Goal: Task Accomplishment & Management: Use online tool/utility

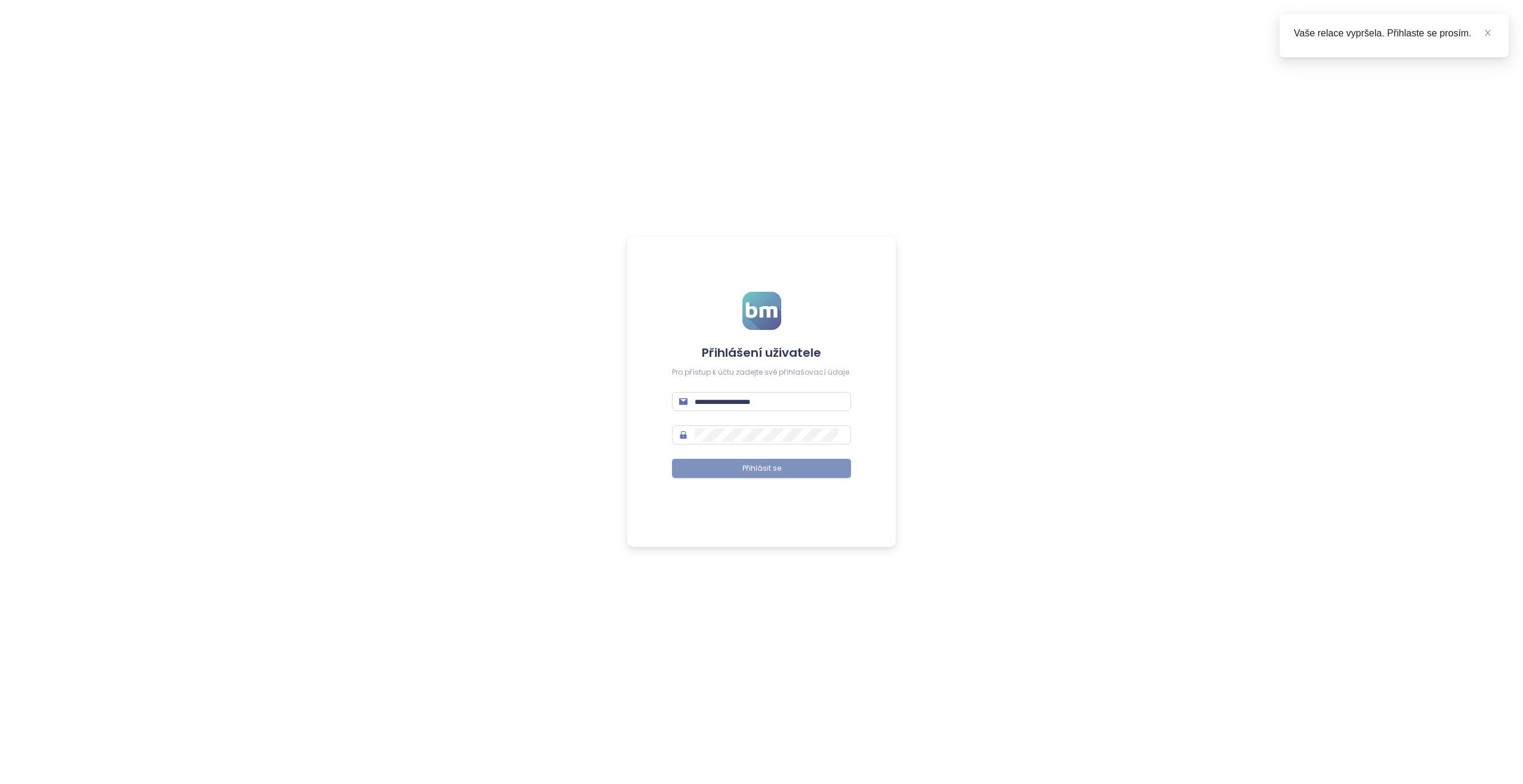
type input "**********"
click at [683, 463] on button "Přihlásit se" at bounding box center [761, 469] width 179 height 19
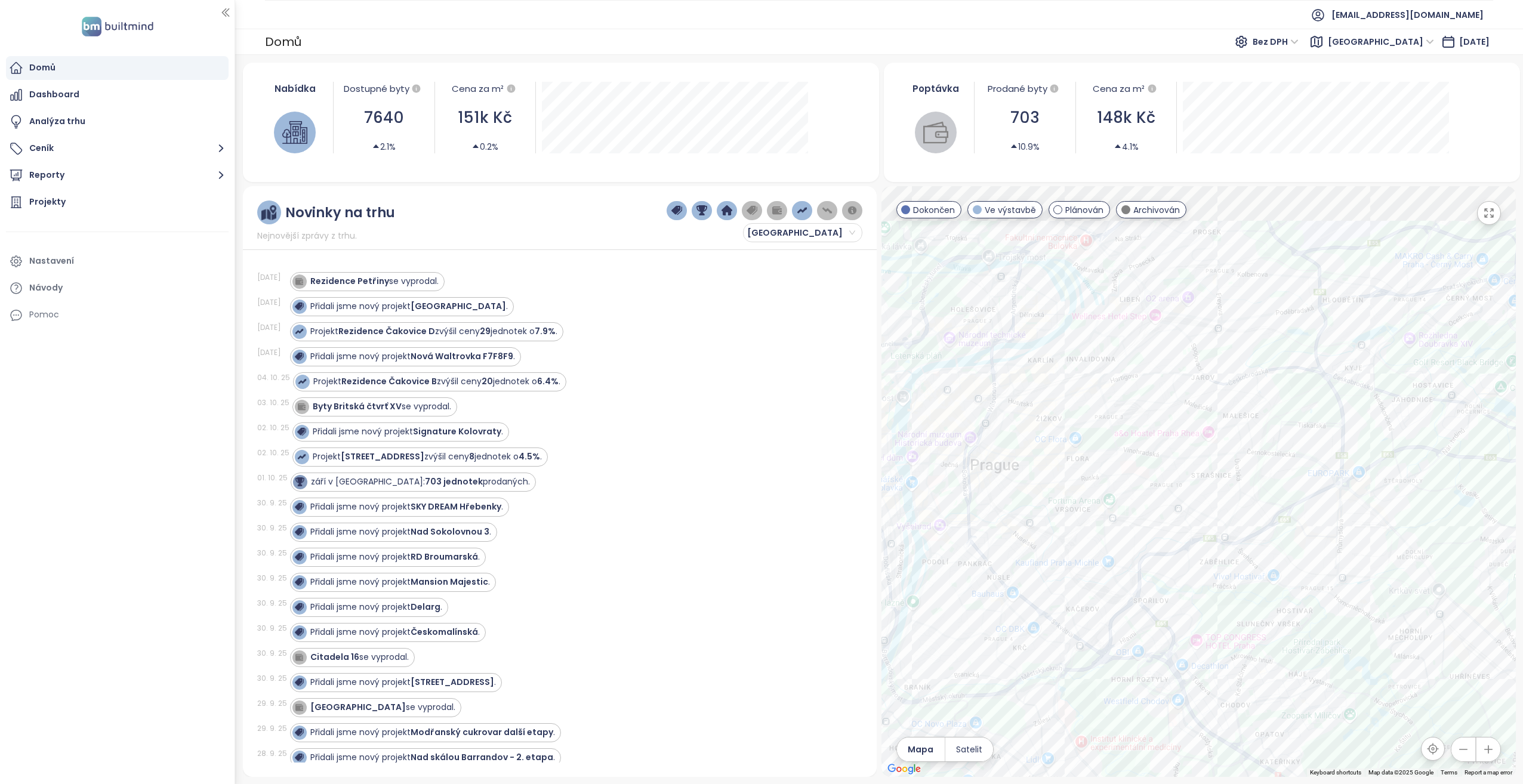
drag, startPoint x: 1215, startPoint y: 463, endPoint x: 1021, endPoint y: 698, distance: 304.7
click at [1027, 714] on div at bounding box center [1199, 481] width 635 height 591
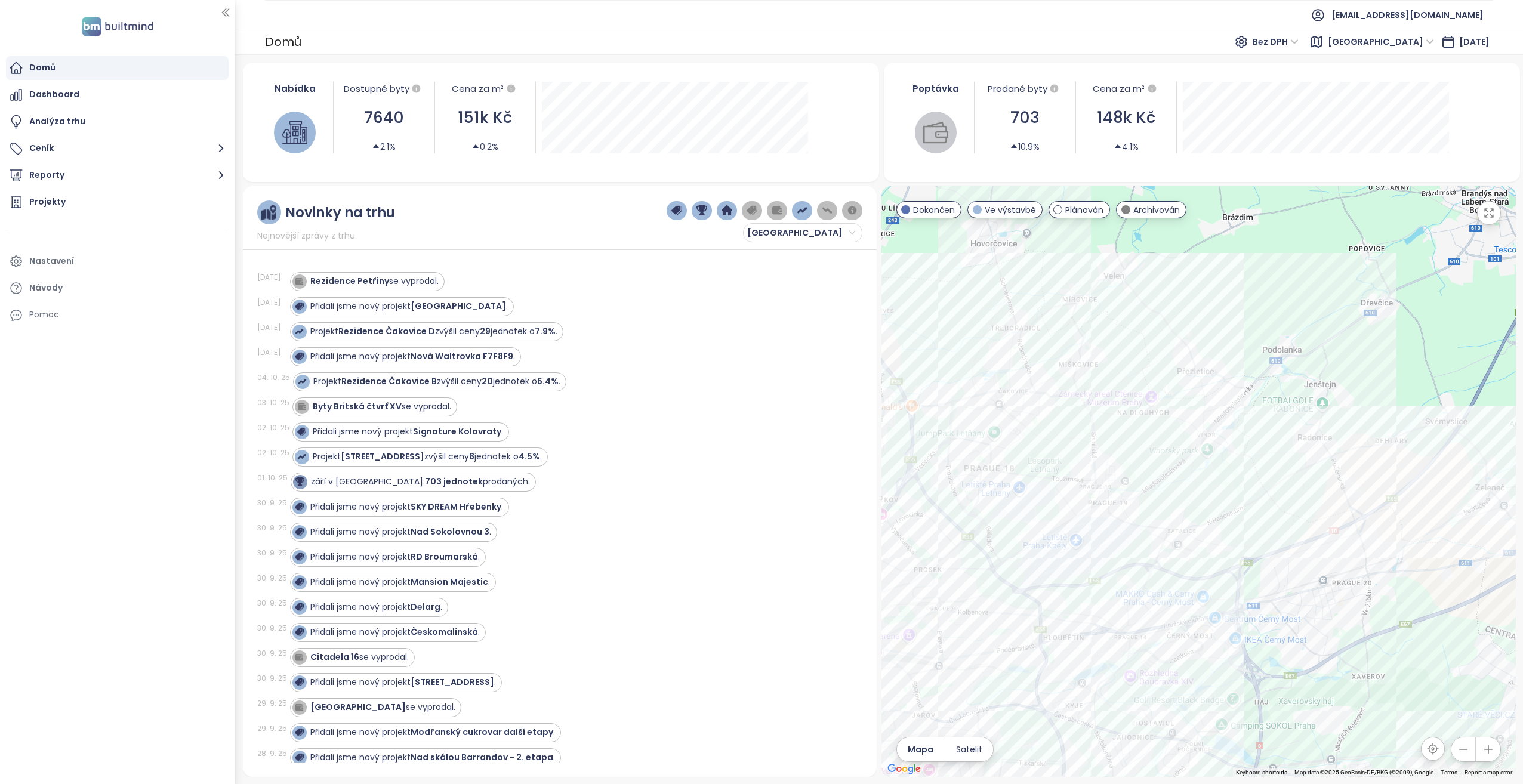
drag, startPoint x: 1100, startPoint y: 409, endPoint x: 1097, endPoint y: 460, distance: 51.1
click at [1099, 461] on div at bounding box center [1199, 481] width 635 height 591
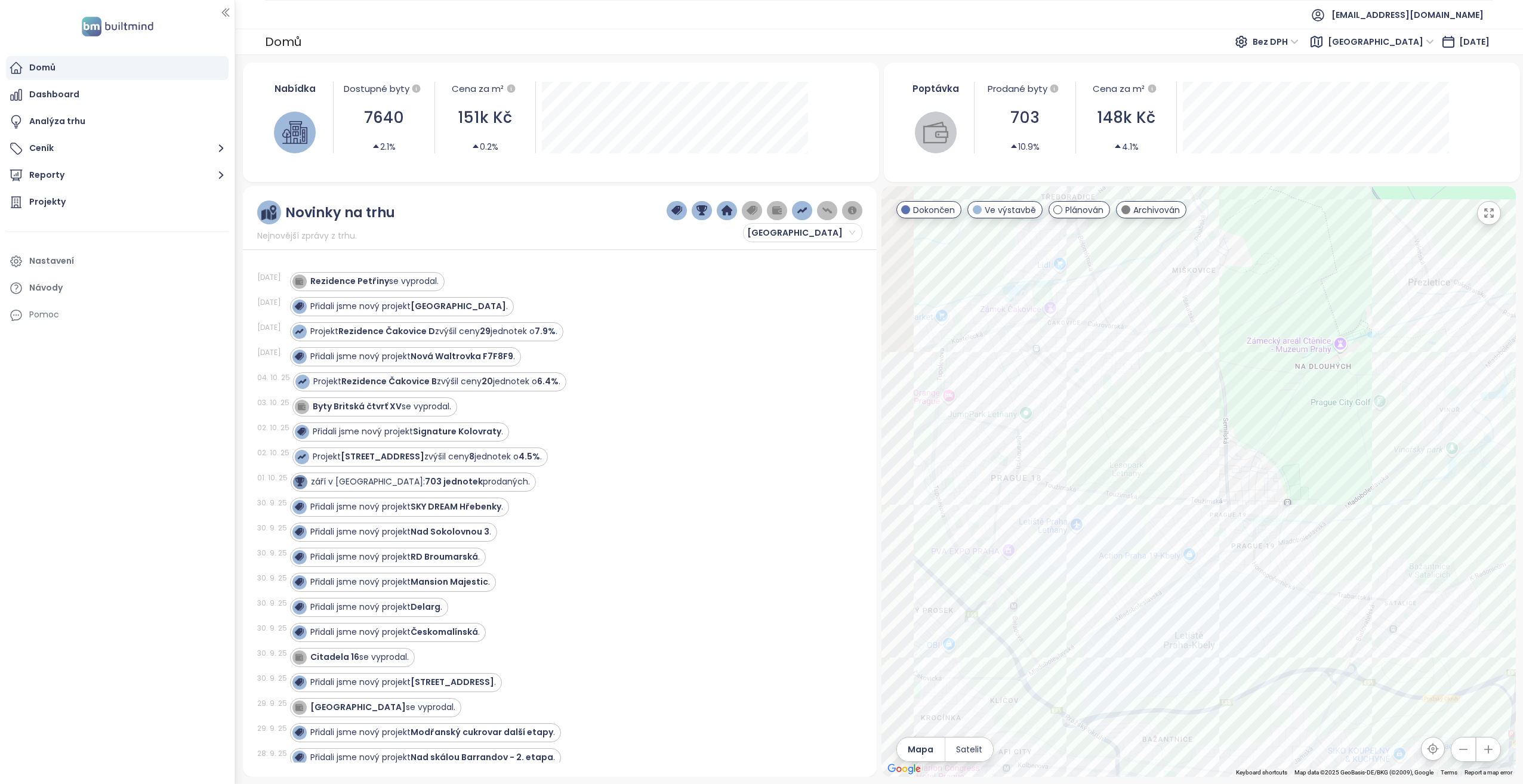
drag, startPoint x: 1076, startPoint y: 417, endPoint x: 1187, endPoint y: 392, distance: 113.8
click at [1187, 392] on div at bounding box center [1199, 481] width 635 height 591
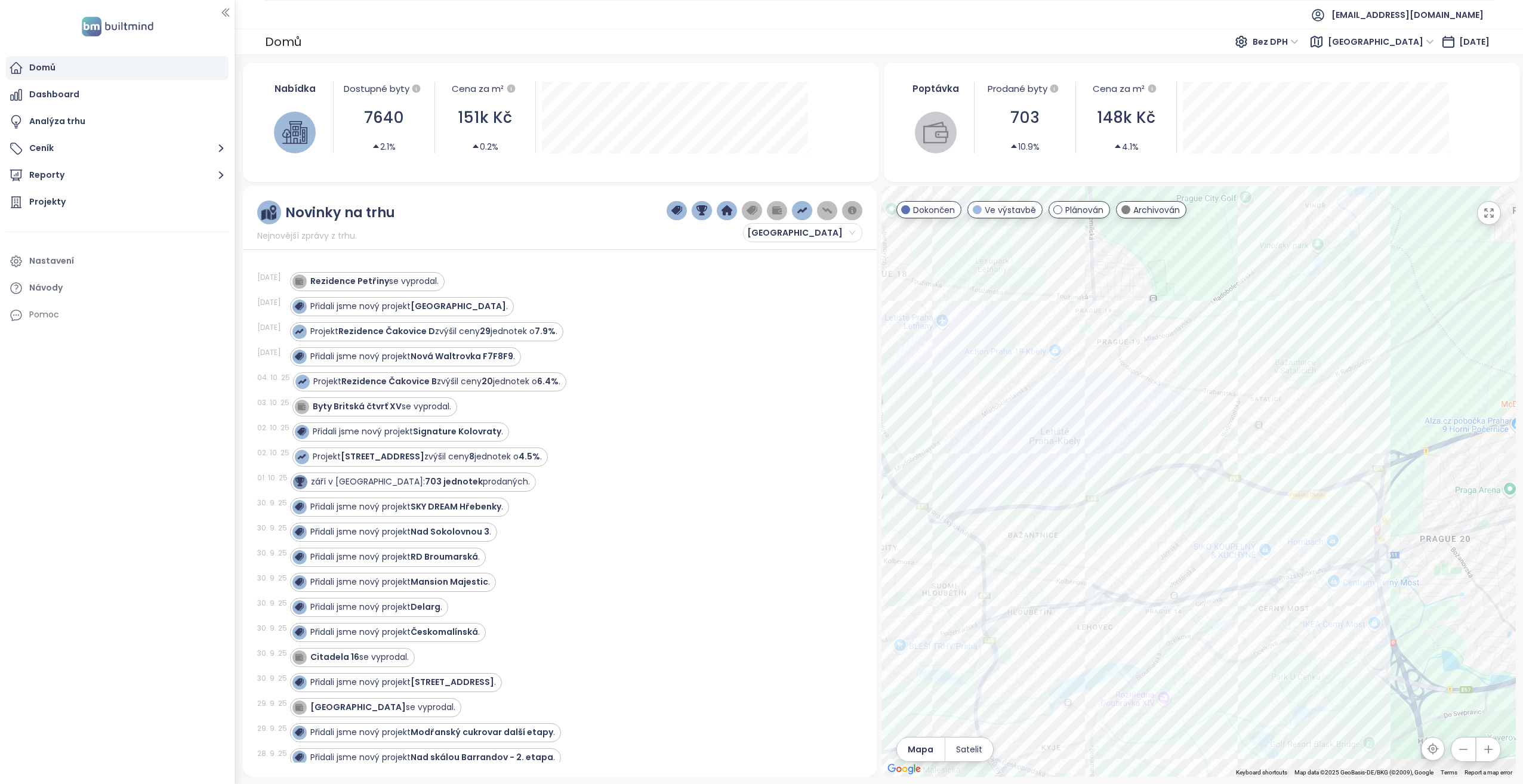
drag, startPoint x: 1222, startPoint y: 589, endPoint x: 1082, endPoint y: 415, distance: 223.3
click at [1082, 415] on div at bounding box center [1199, 481] width 635 height 591
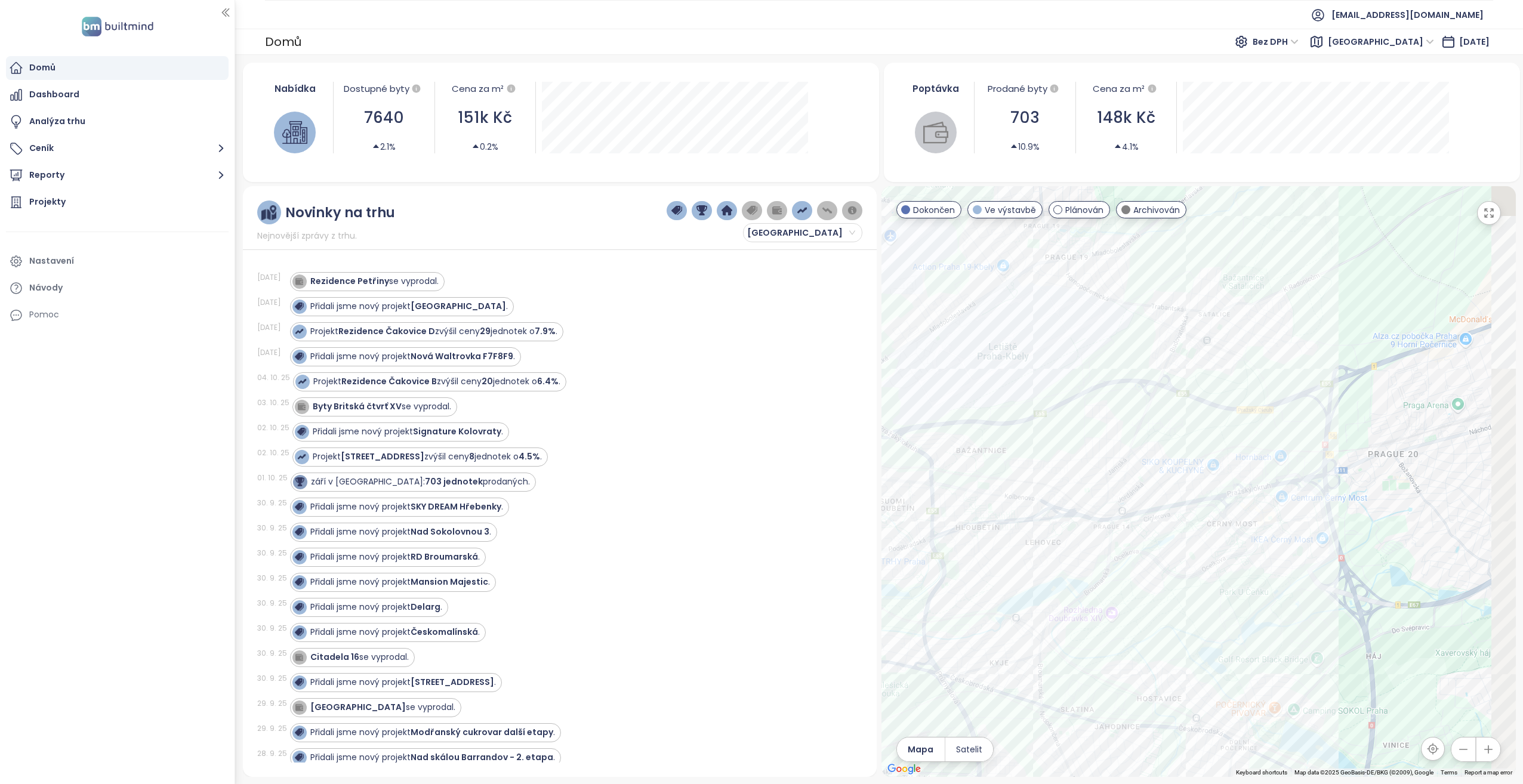
drag, startPoint x: 1260, startPoint y: 479, endPoint x: 1187, endPoint y: 350, distance: 148.2
click at [1187, 350] on div at bounding box center [1199, 481] width 635 height 591
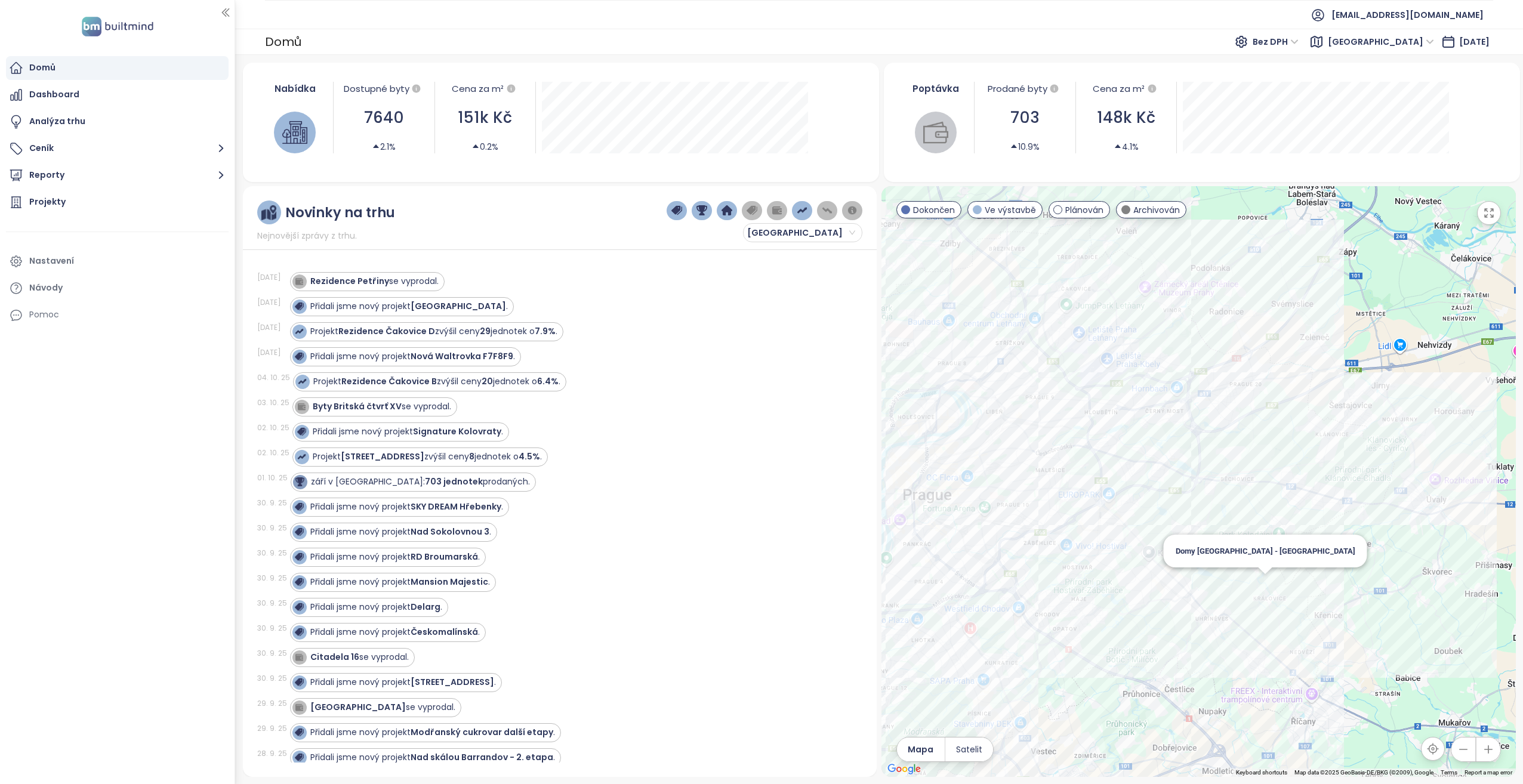
click at [1263, 579] on div "Domy [GEOGRAPHIC_DATA] - [GEOGRAPHIC_DATA]" at bounding box center [1199, 481] width 635 height 591
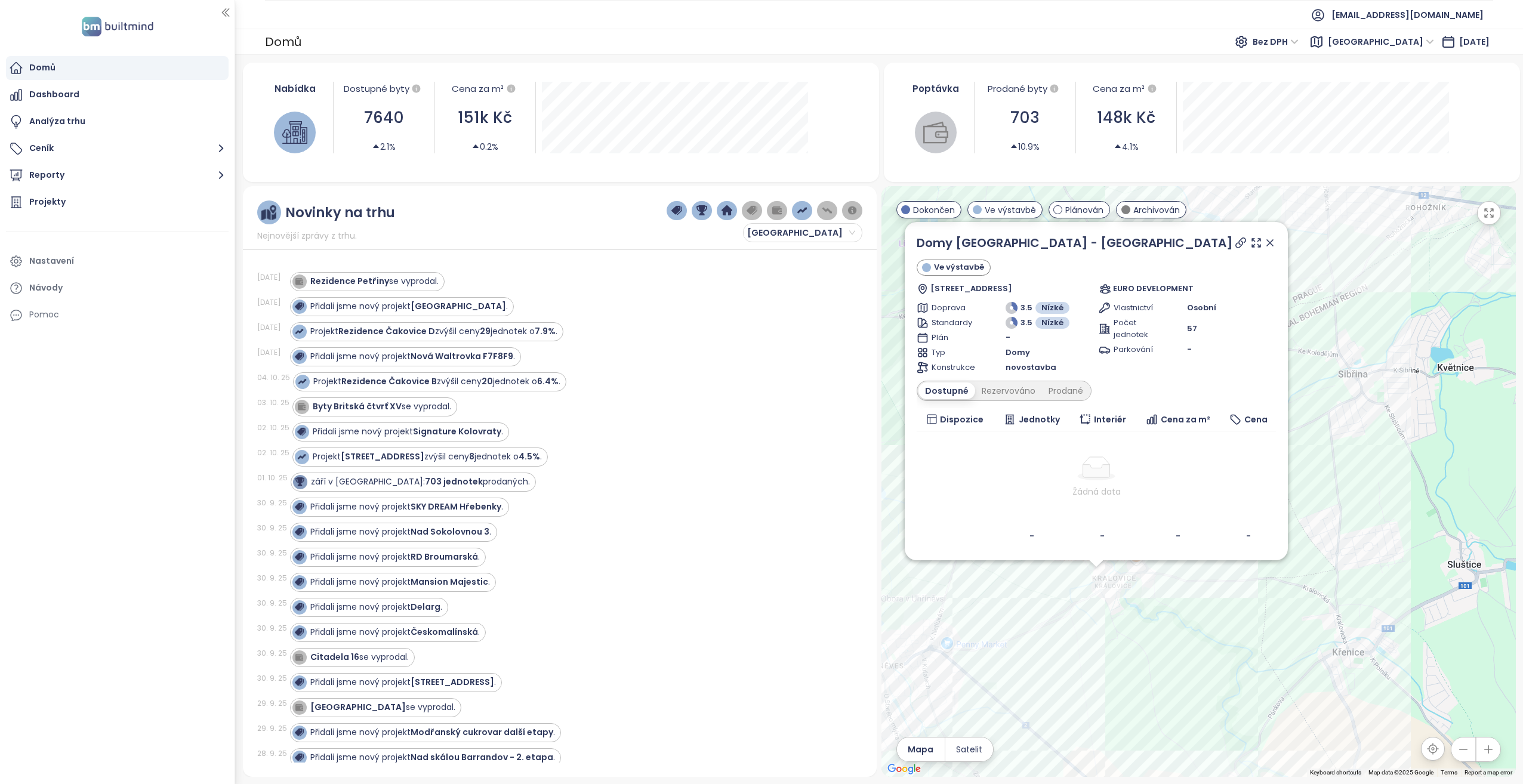
click at [1267, 242] on icon at bounding box center [1270, 243] width 6 height 6
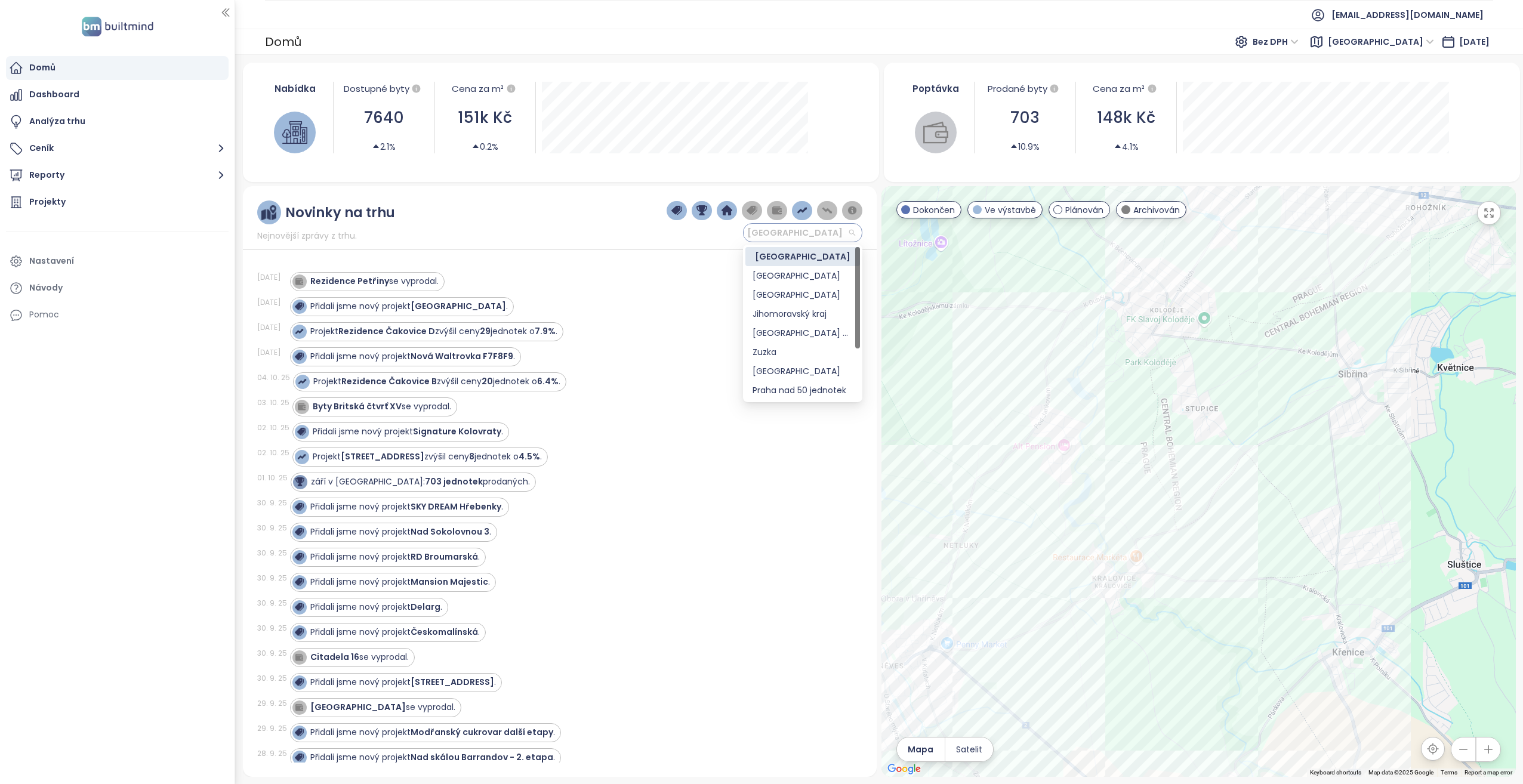
click at [787, 238] on span "[GEOGRAPHIC_DATA]" at bounding box center [801, 233] width 108 height 18
click at [791, 326] on div "[GEOGRAPHIC_DATA] 9/2025" at bounding box center [802, 333] width 100 height 13
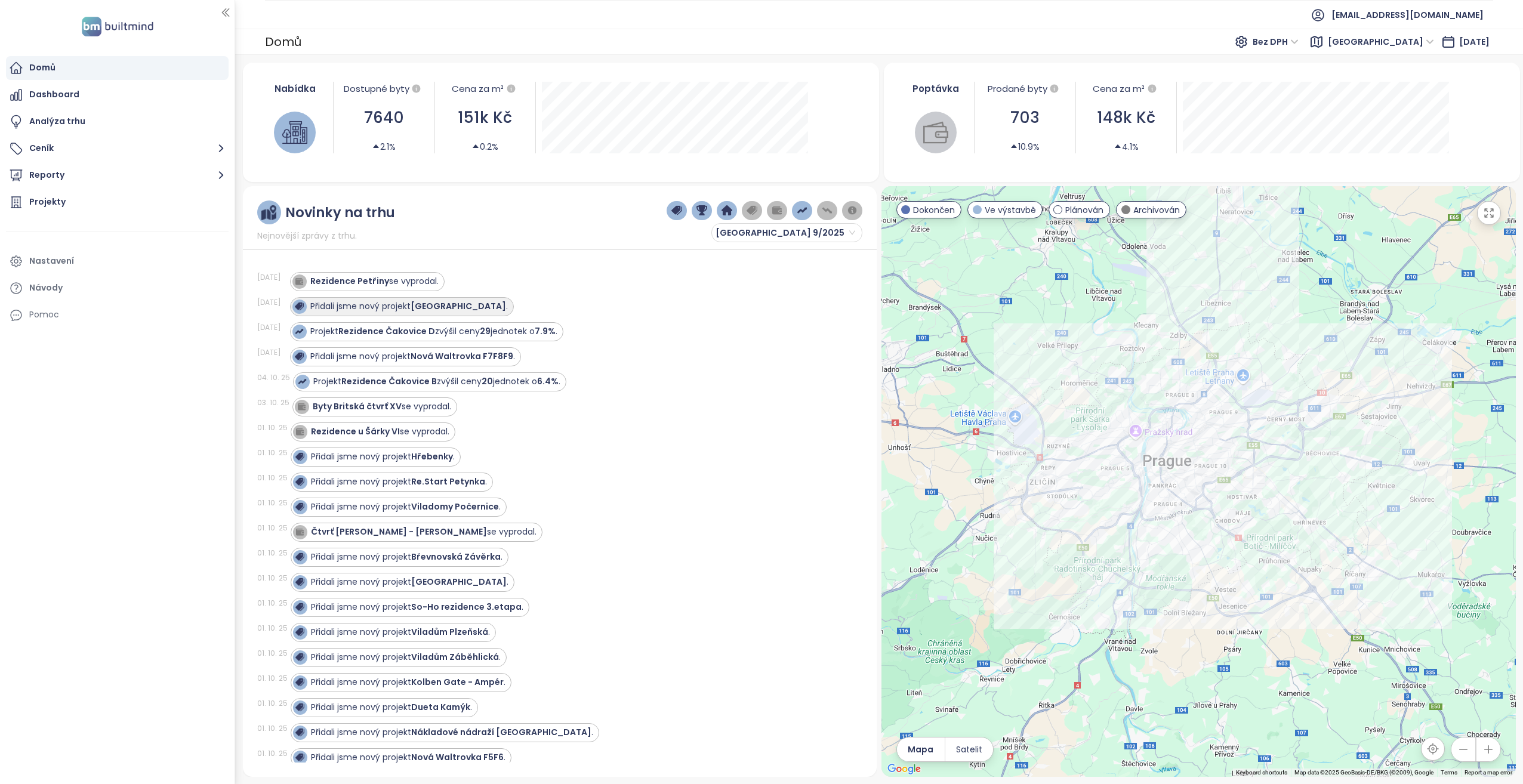
click at [446, 304] on strong "[GEOGRAPHIC_DATA]" at bounding box center [458, 306] width 95 height 12
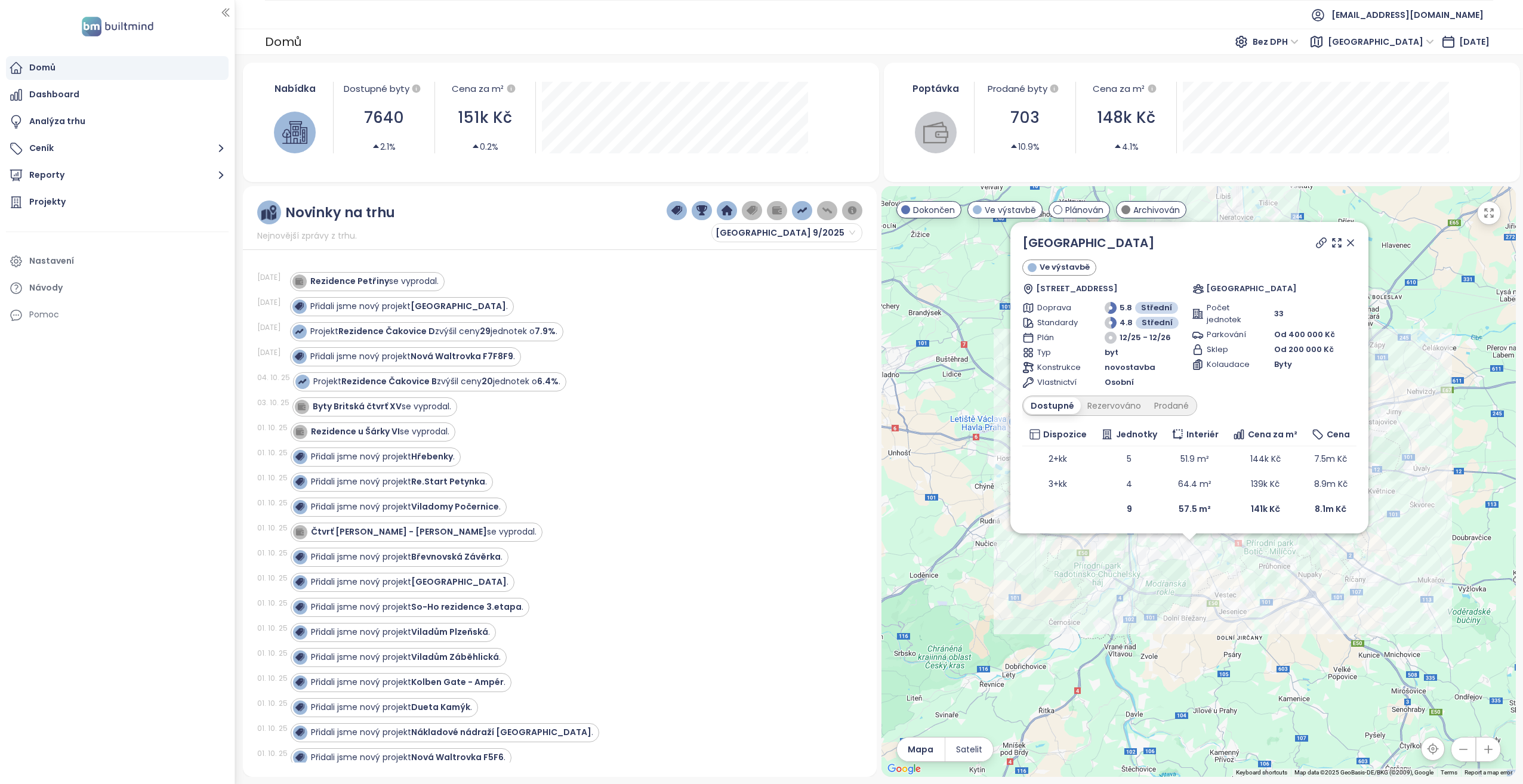
click at [1353, 241] on icon at bounding box center [1351, 243] width 6 height 6
